Goal: Check status: Check status

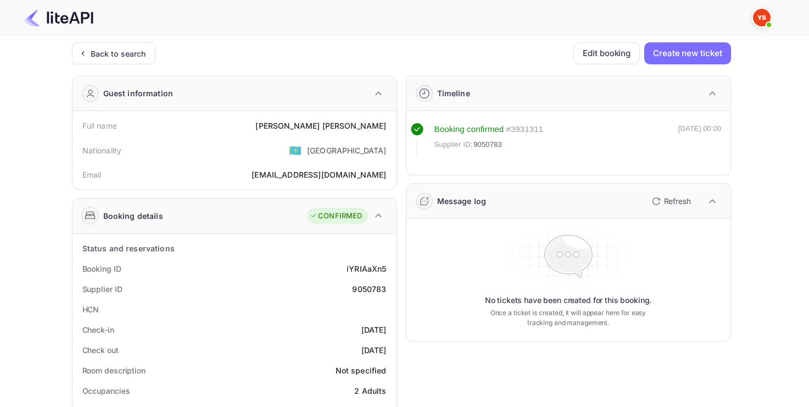
click at [119, 49] on div "Back to search" at bounding box center [118, 54] width 55 height 12
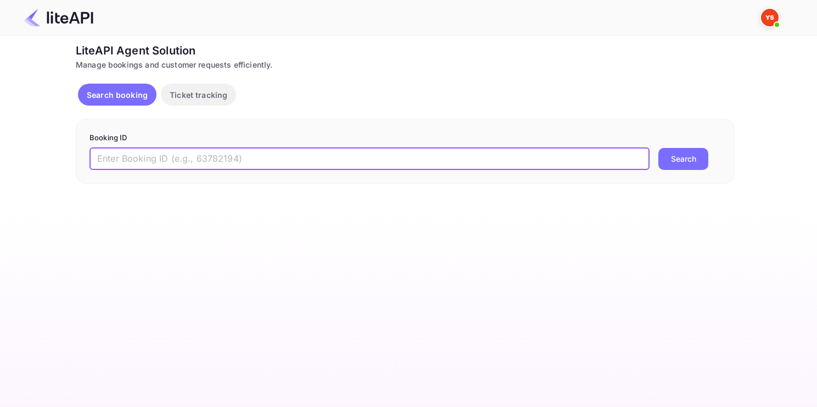
click at [244, 154] on input "text" at bounding box center [370, 159] width 560 height 22
paste input "8295646"
type input "8295646"
click at [659, 148] on button "Search" at bounding box center [684, 159] width 50 height 22
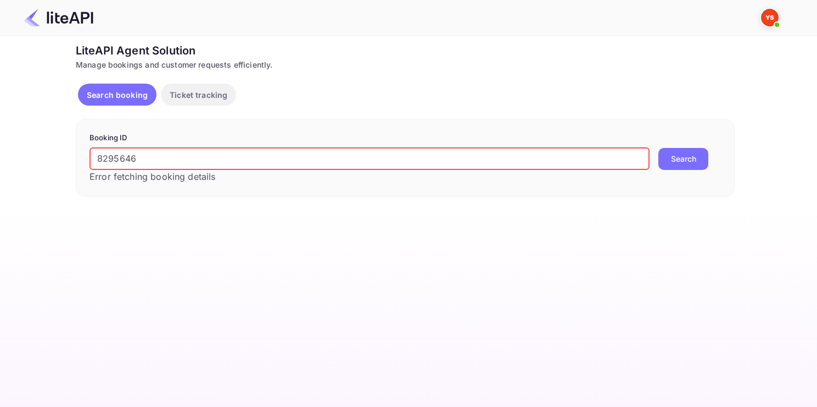
click at [203, 151] on input "8295646" at bounding box center [370, 159] width 560 height 22
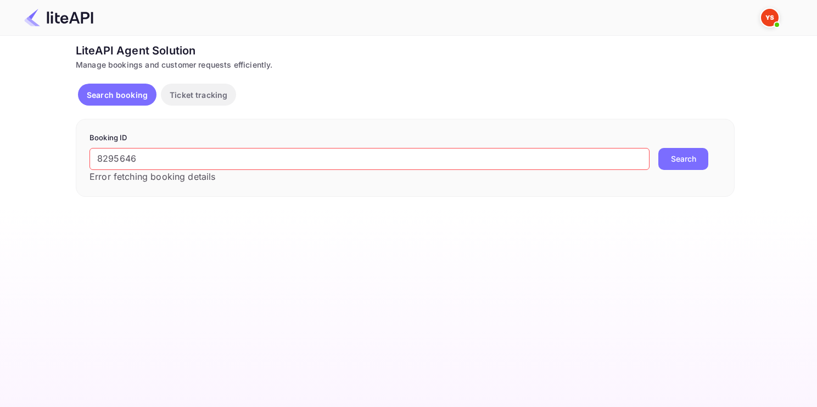
click at [675, 149] on button "Search" at bounding box center [684, 159] width 50 height 22
